Goal: Task Accomplishment & Management: Manage account settings

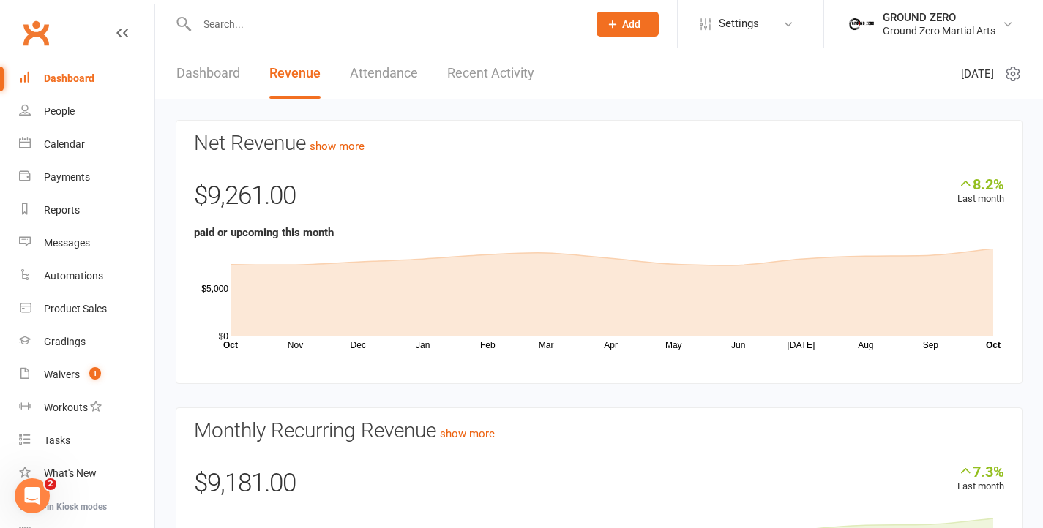
click at [67, 74] on div "Dashboard" at bounding box center [69, 78] width 50 height 12
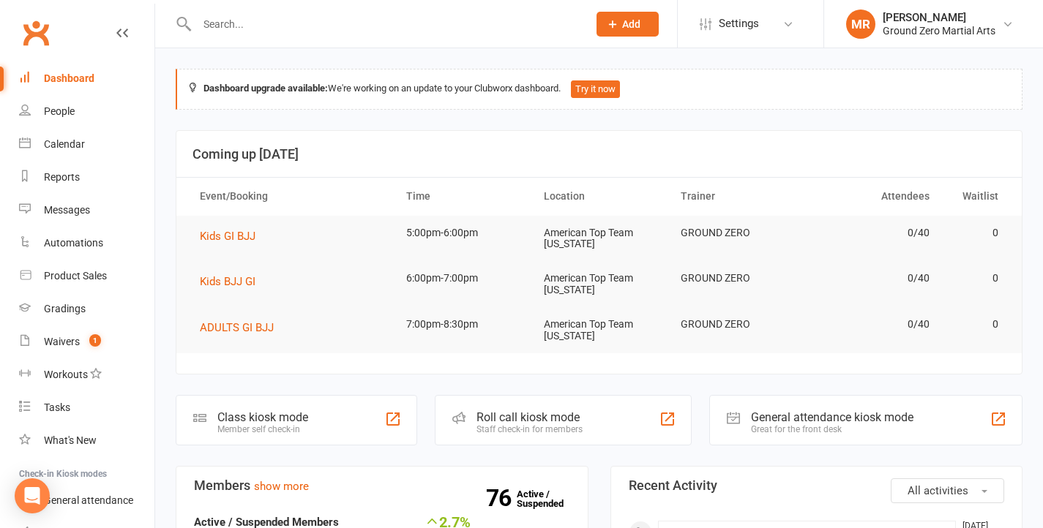
click at [274, 28] on input "text" at bounding box center [384, 24] width 385 height 20
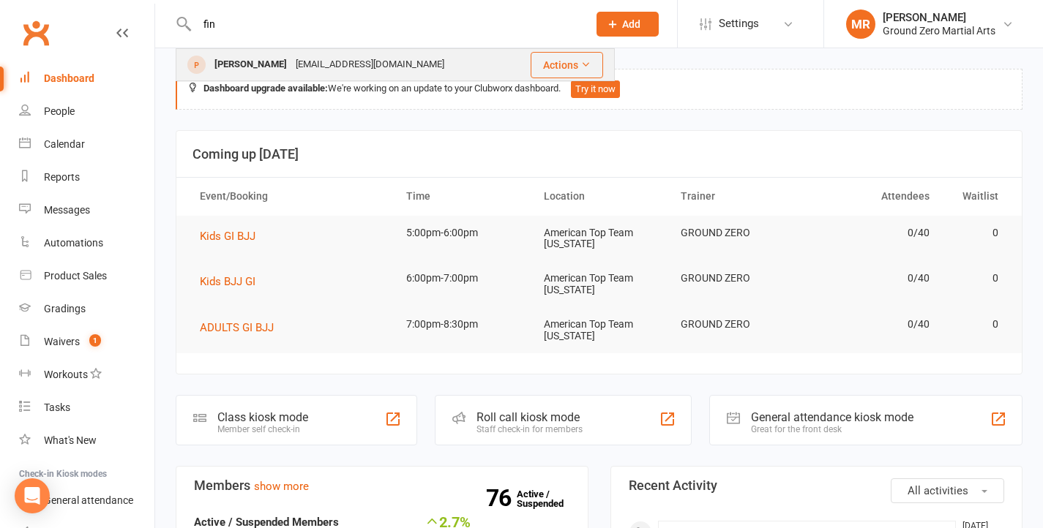
type input "fin"
click at [206, 63] on div at bounding box center [196, 65] width 27 height 24
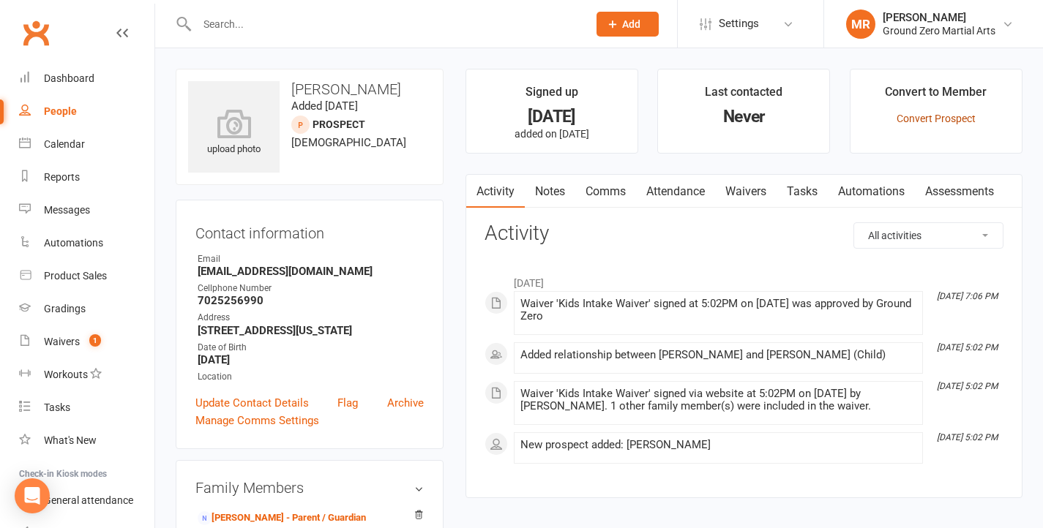
click at [910, 116] on link "Convert Prospect" at bounding box center [936, 119] width 79 height 12
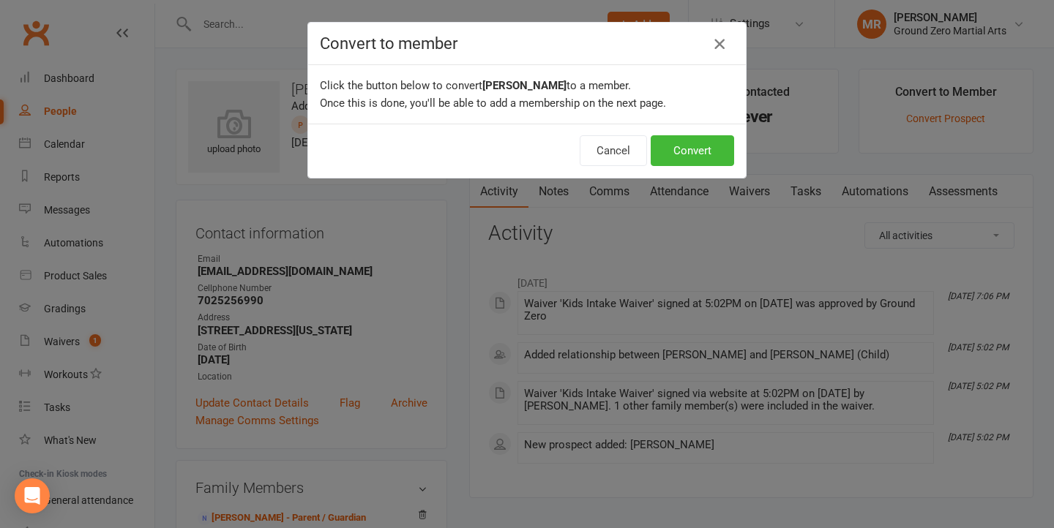
click at [711, 43] on icon "button" at bounding box center [720, 44] width 18 height 18
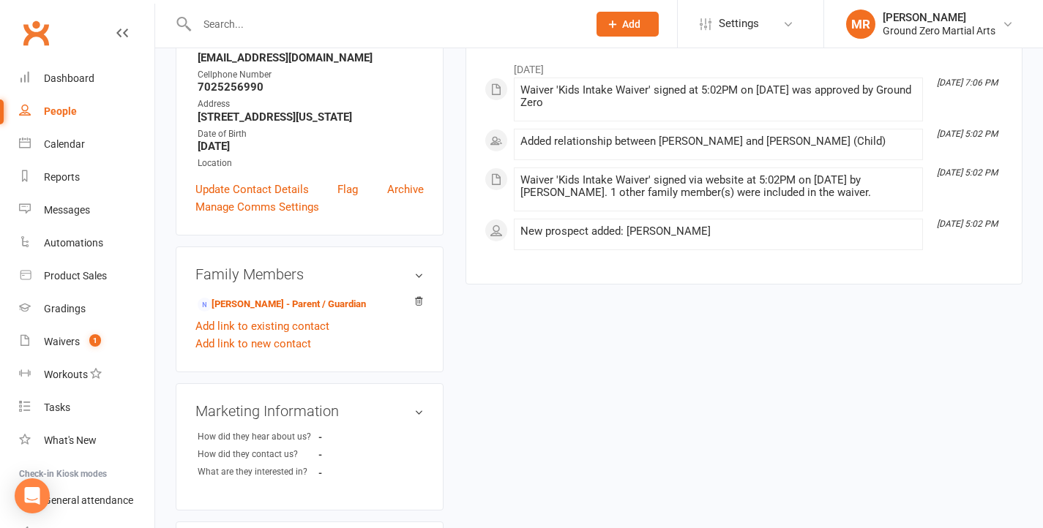
scroll to position [225, 0]
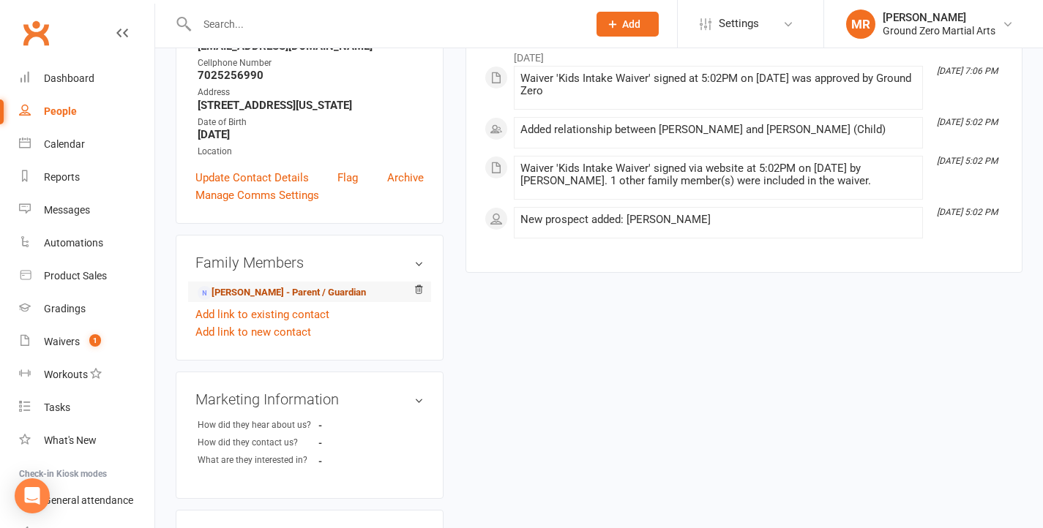
click at [244, 301] on link "[PERSON_NAME] - Parent / Guardian" at bounding box center [282, 292] width 168 height 15
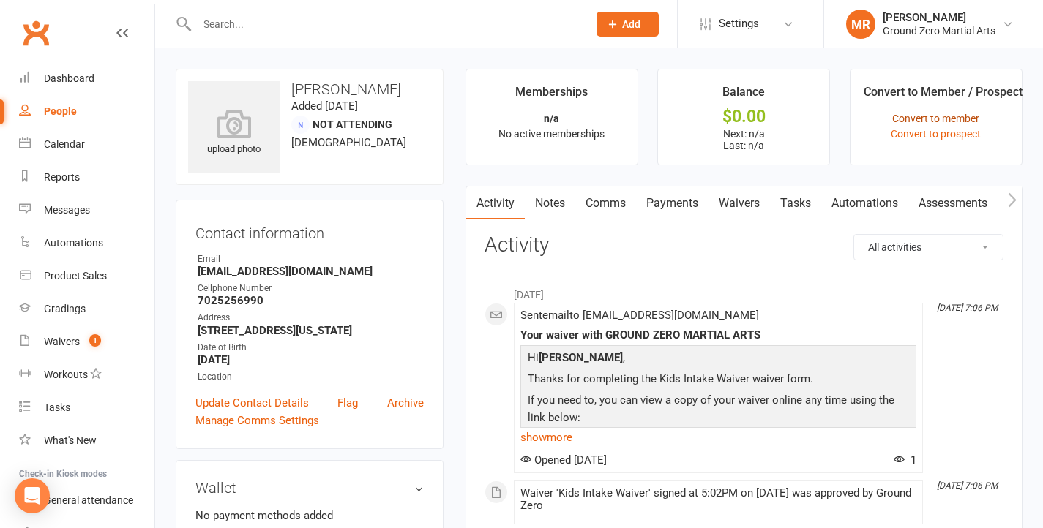
click at [908, 119] on link "Convert to member" at bounding box center [935, 119] width 87 height 12
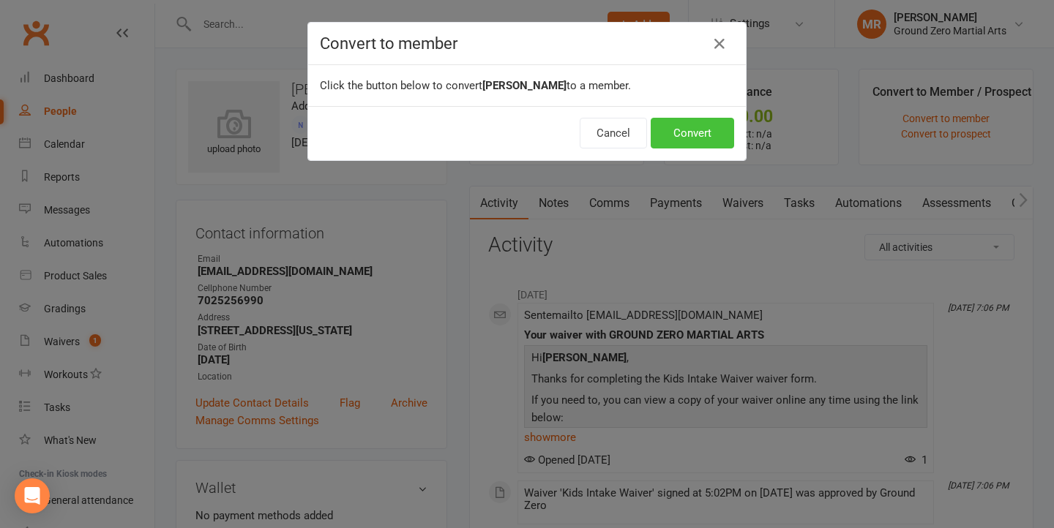
click at [675, 126] on button "Convert" at bounding box center [692, 133] width 83 height 31
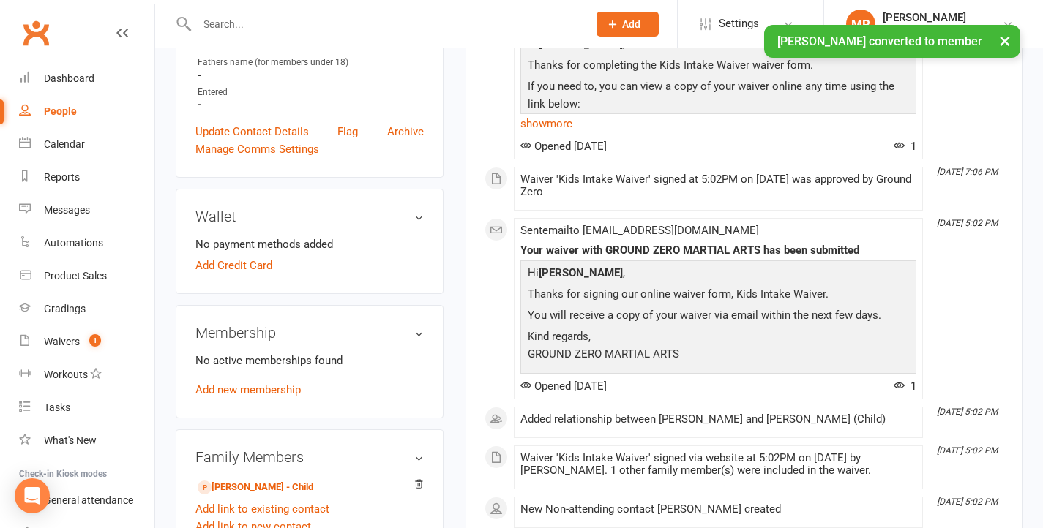
scroll to position [389, 0]
click at [249, 275] on link "Add Credit Card" at bounding box center [233, 267] width 77 height 18
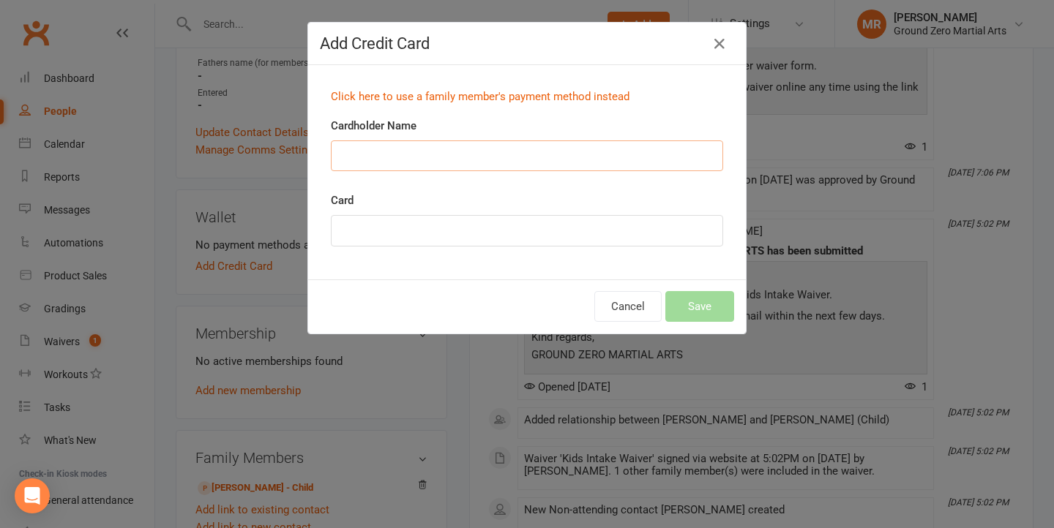
click at [363, 162] on input "Cardholder Name" at bounding box center [527, 156] width 392 height 31
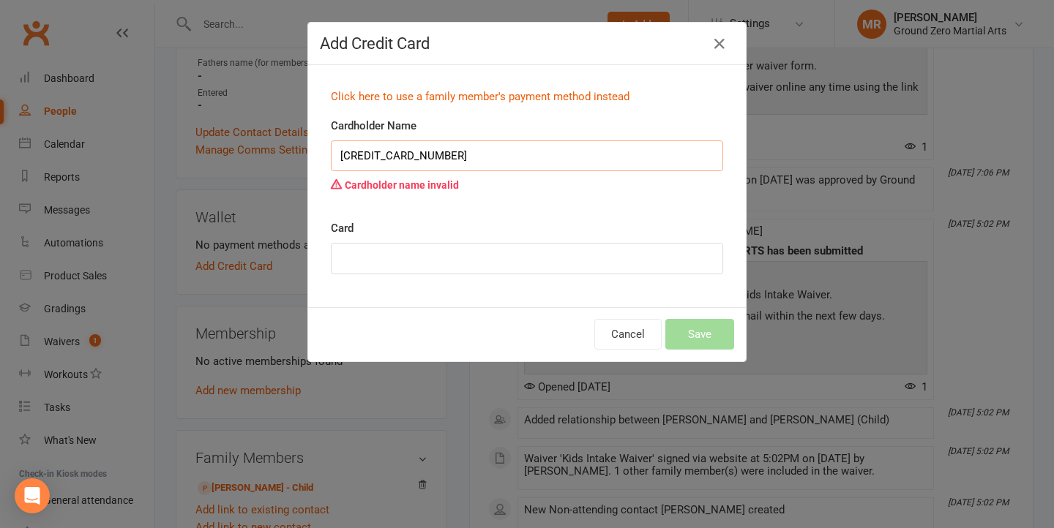
drag, startPoint x: 444, startPoint y: 154, endPoint x: 304, endPoint y: 152, distance: 139.8
click at [308, 153] on div "Click here to use a family member's payment method instead Cardholder Name [CRE…" at bounding box center [527, 186] width 438 height 242
type input "[CREDIT_CARD_NUMBER]"
drag, startPoint x: 439, startPoint y: 157, endPoint x: 304, endPoint y: 154, distance: 135.4
click at [308, 154] on div "Click here to use a family member's payment method instead Cardholder Name [CRE…" at bounding box center [527, 186] width 438 height 242
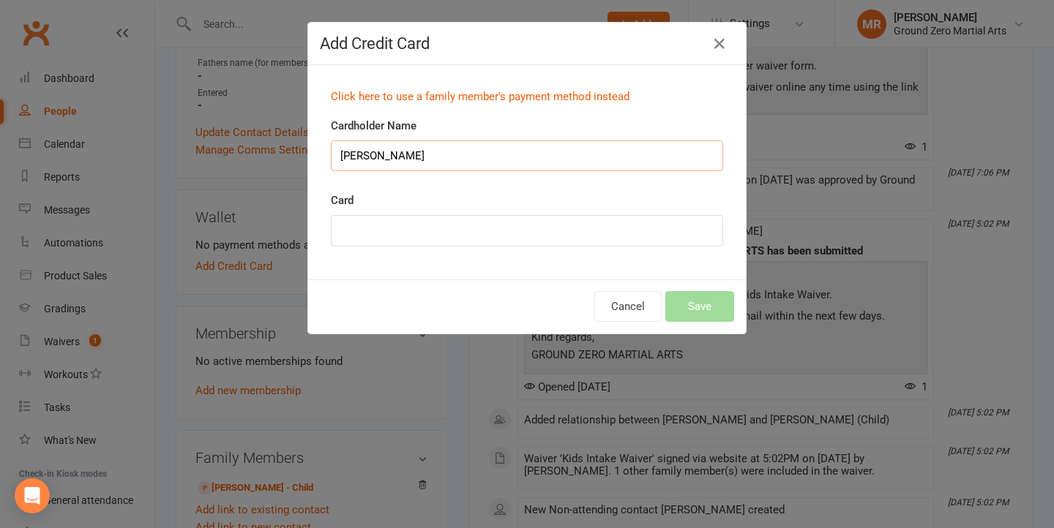
click at [394, 155] on input "[PERSON_NAME]" at bounding box center [527, 156] width 392 height 31
type input "[PERSON_NAME]"
click at [678, 304] on button "Save" at bounding box center [699, 306] width 69 height 31
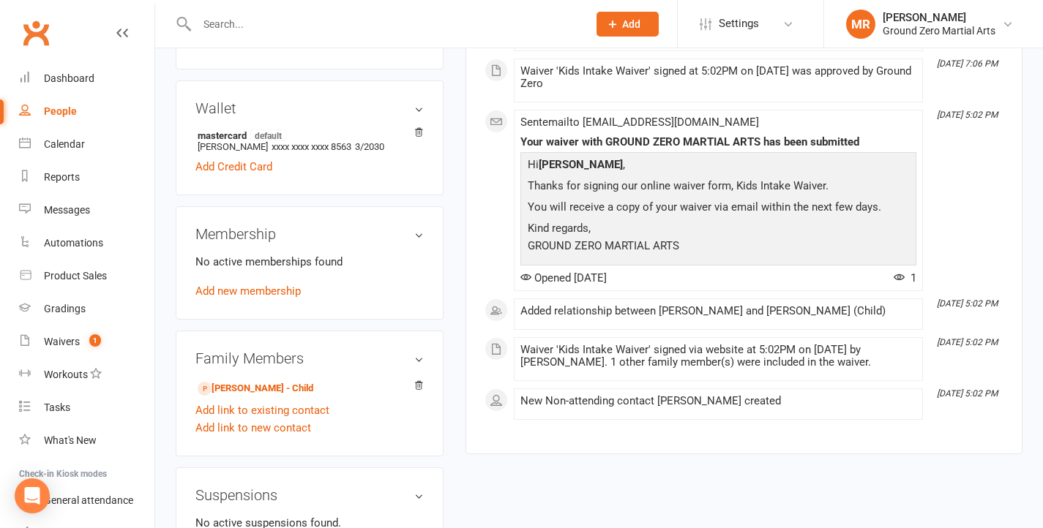
scroll to position [545, 0]
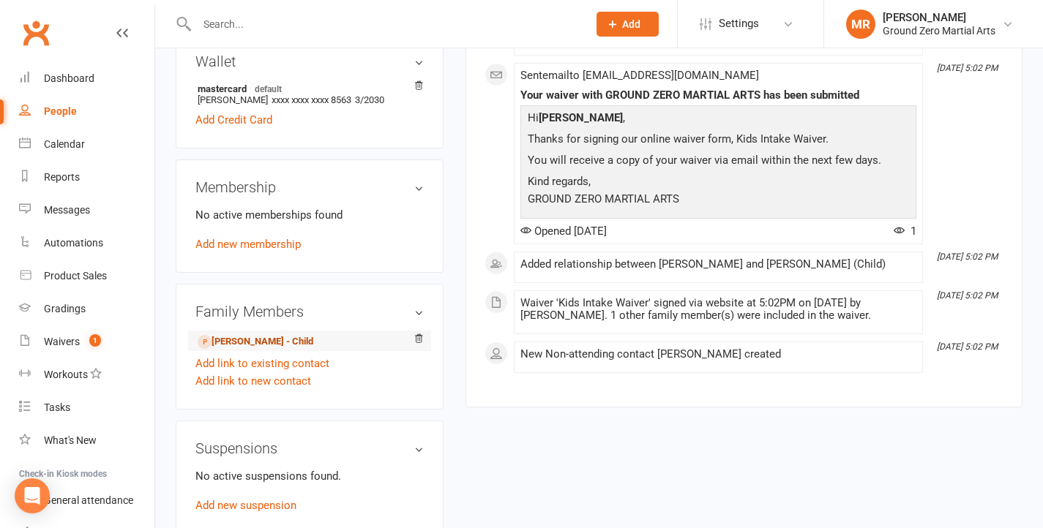
click at [255, 350] on link "[PERSON_NAME] - Child" at bounding box center [256, 341] width 116 height 15
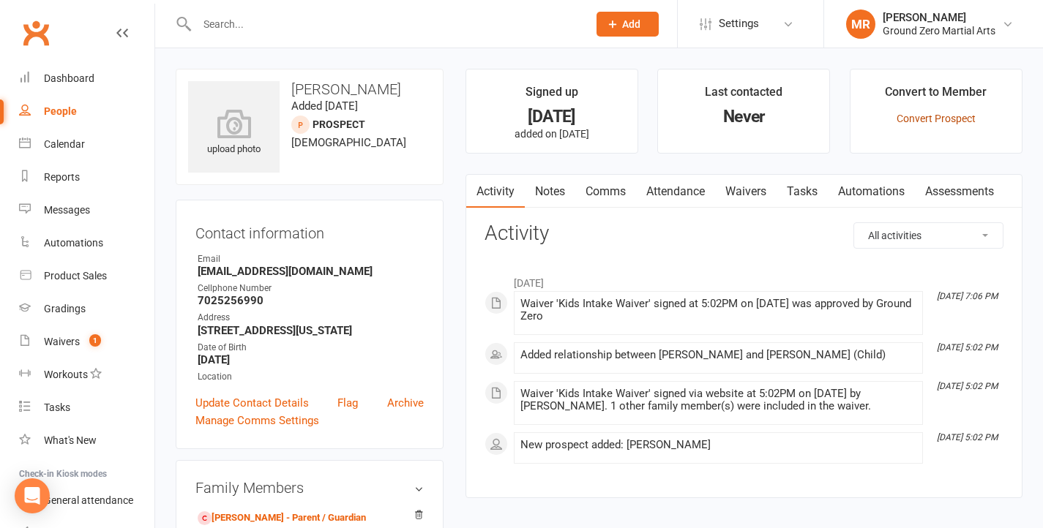
click at [908, 117] on link "Convert Prospect" at bounding box center [936, 119] width 79 height 12
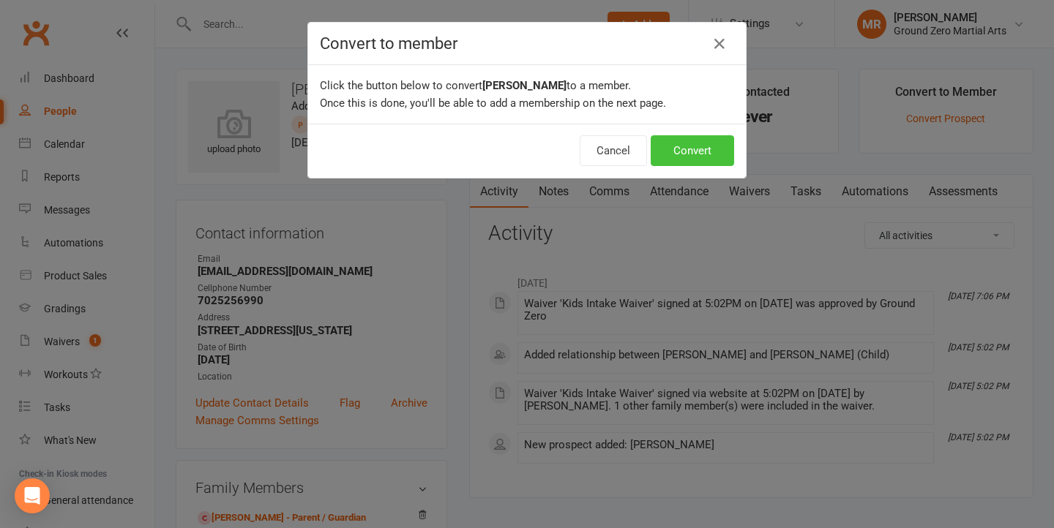
click at [662, 156] on button "Convert" at bounding box center [692, 150] width 83 height 31
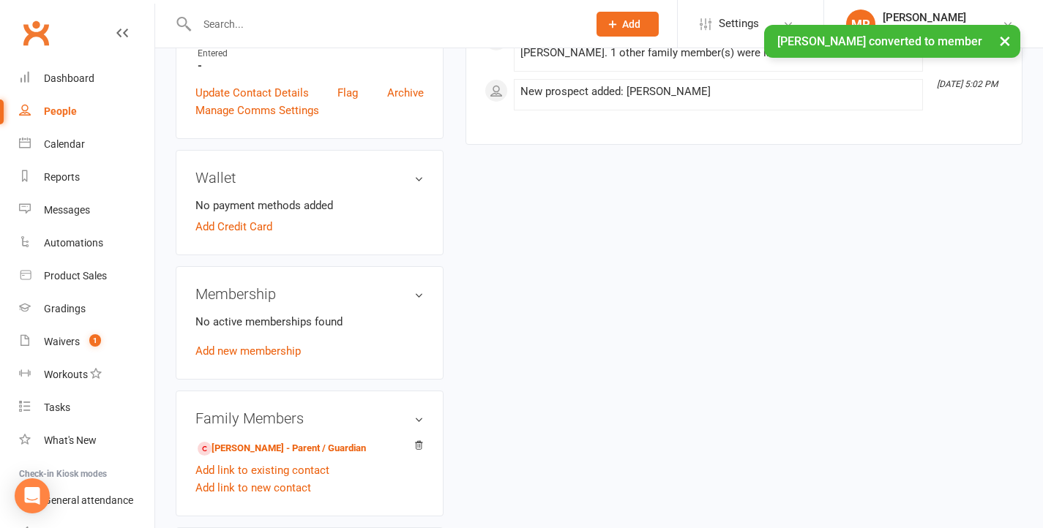
scroll to position [427, 0]
click at [259, 359] on link "Add new membership" at bounding box center [247, 352] width 105 height 13
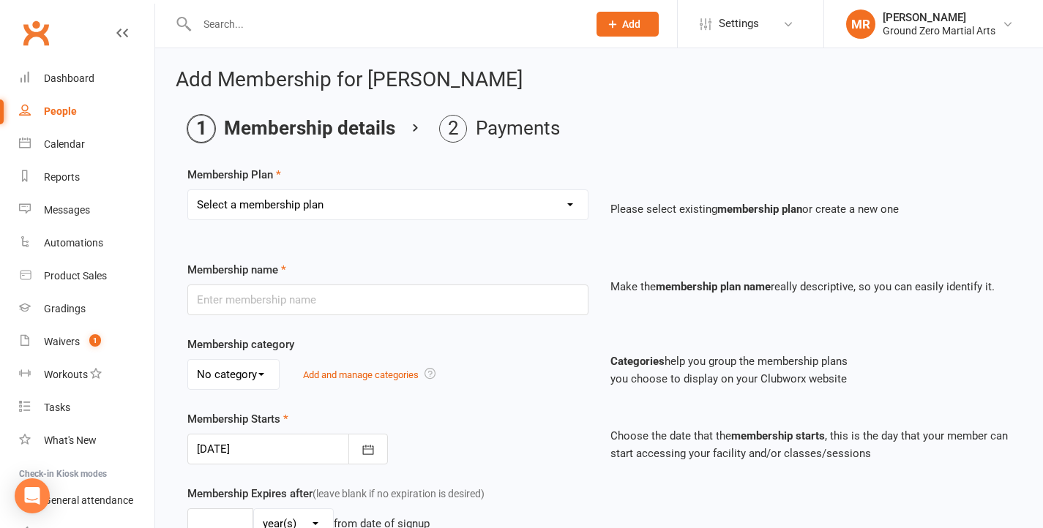
click at [320, 212] on select "Select a membership plan Create new Membership Plan N/A…. N/A….. N/A……. N/A……..…" at bounding box center [388, 204] width 400 height 29
select select "10"
click at [188, 190] on select "Select a membership plan Create new Membership Plan N/A…. N/A….. N/A……. N/A……..…" at bounding box center [388, 204] width 400 height 29
type input "GZ-Month to Month"
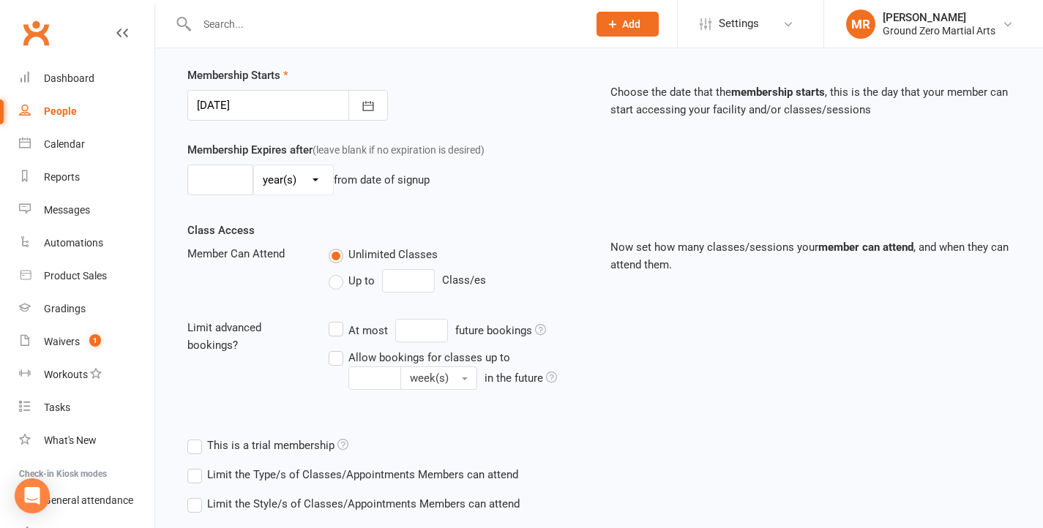
scroll to position [430, 0]
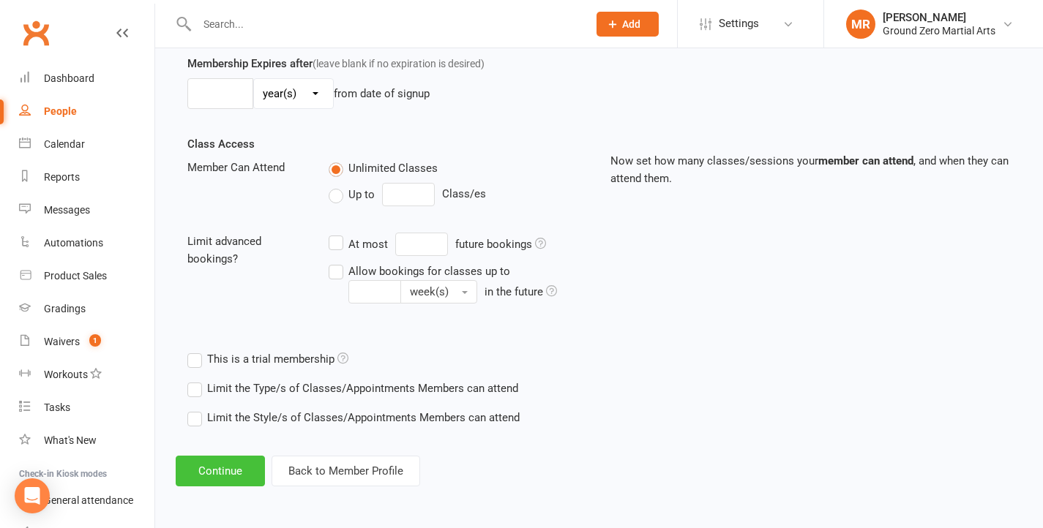
click at [225, 468] on button "Continue" at bounding box center [220, 471] width 89 height 31
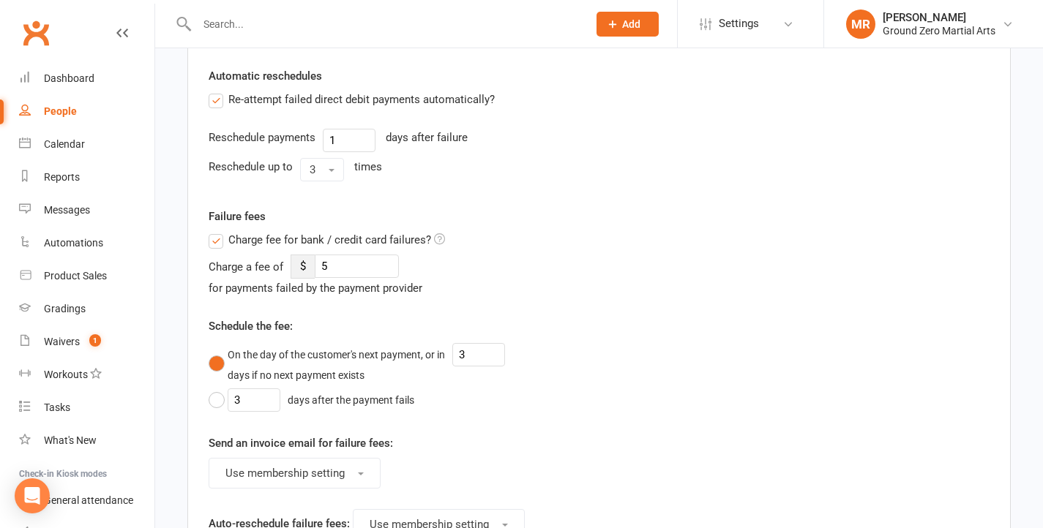
scroll to position [567, 0]
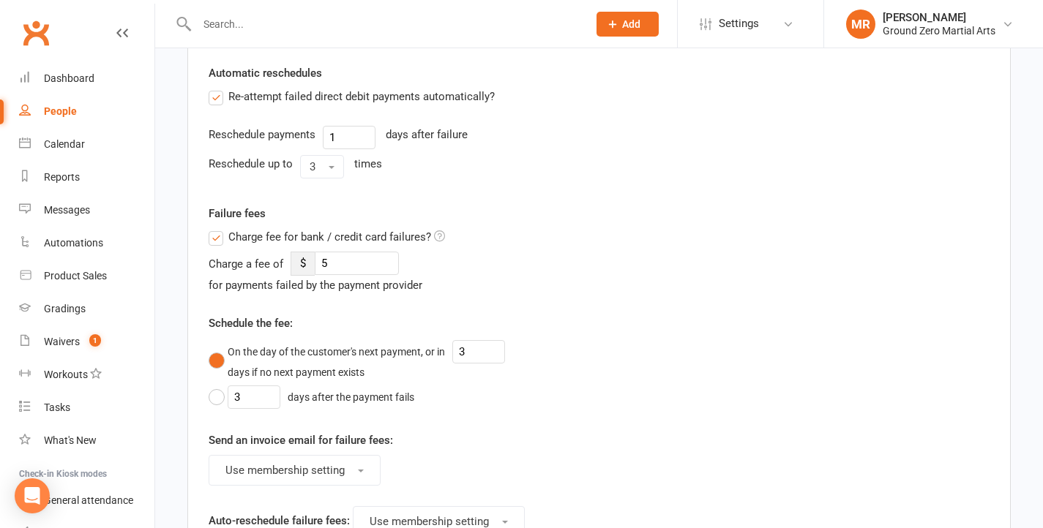
click at [219, 237] on label "Charge fee for bank / credit card failures?" at bounding box center [327, 237] width 236 height 18
click at [219, 228] on input "Charge fee for bank / credit card failures?" at bounding box center [327, 228] width 236 height 0
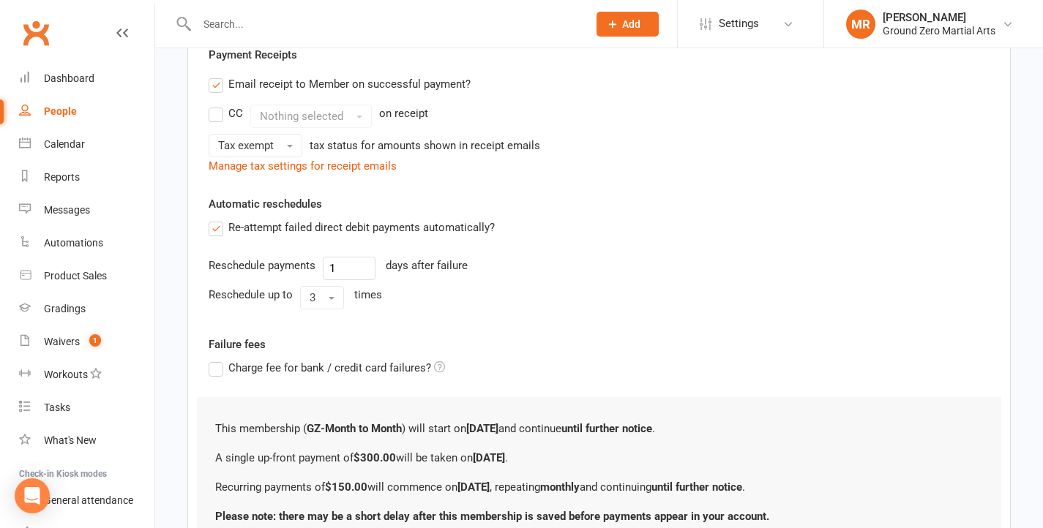
scroll to position [565, 0]
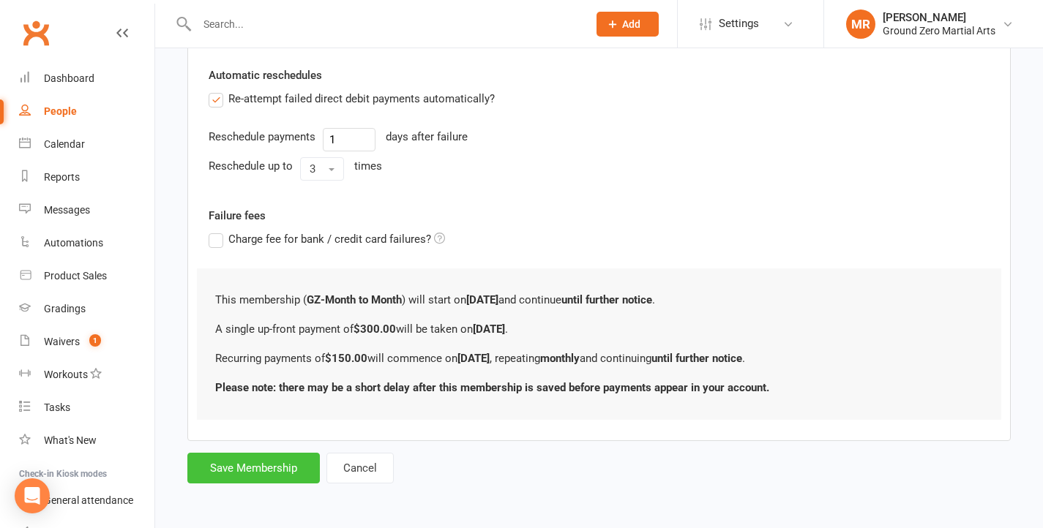
click at [243, 471] on button "Save Membership" at bounding box center [253, 468] width 132 height 31
